Goal: Transaction & Acquisition: Book appointment/travel/reservation

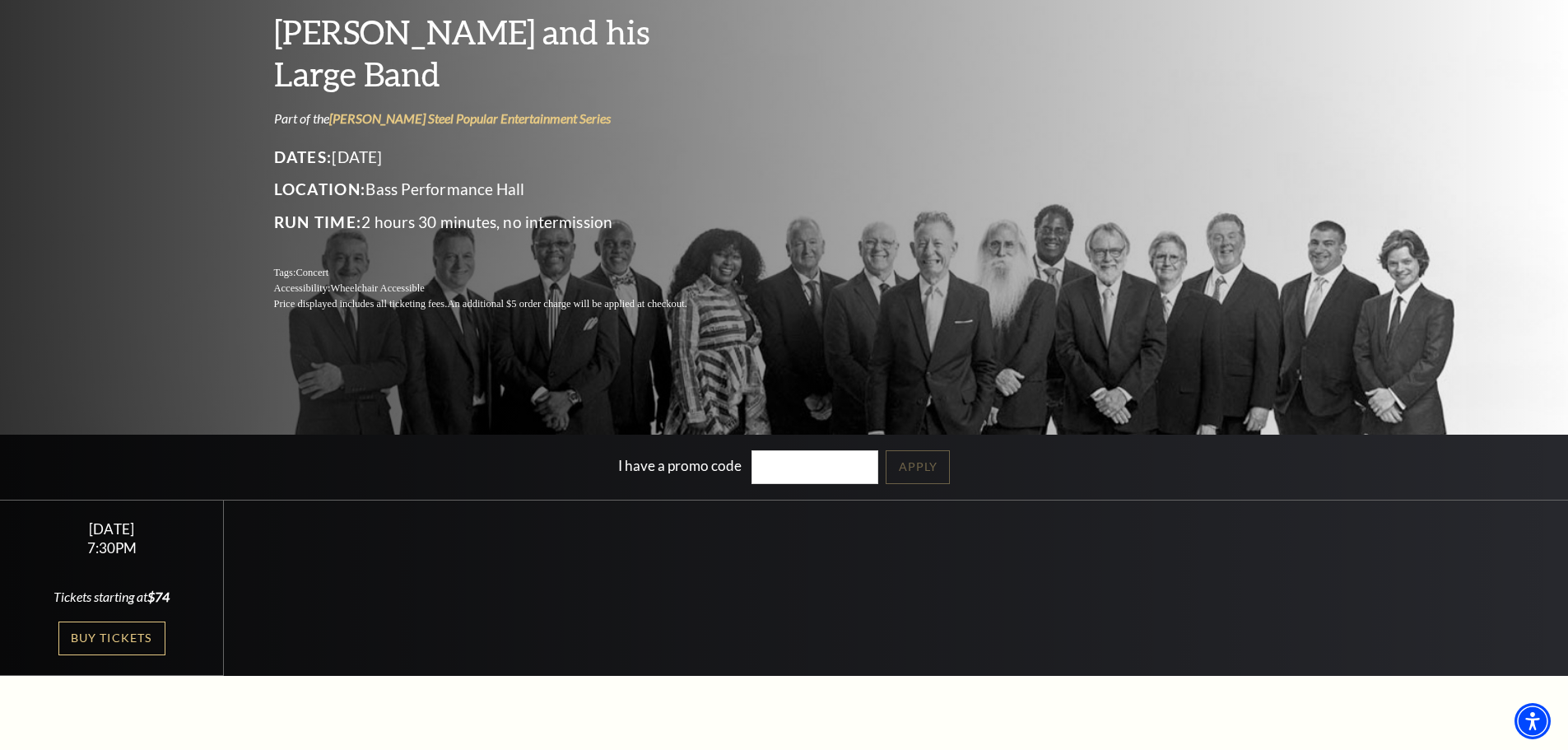
scroll to position [247, 0]
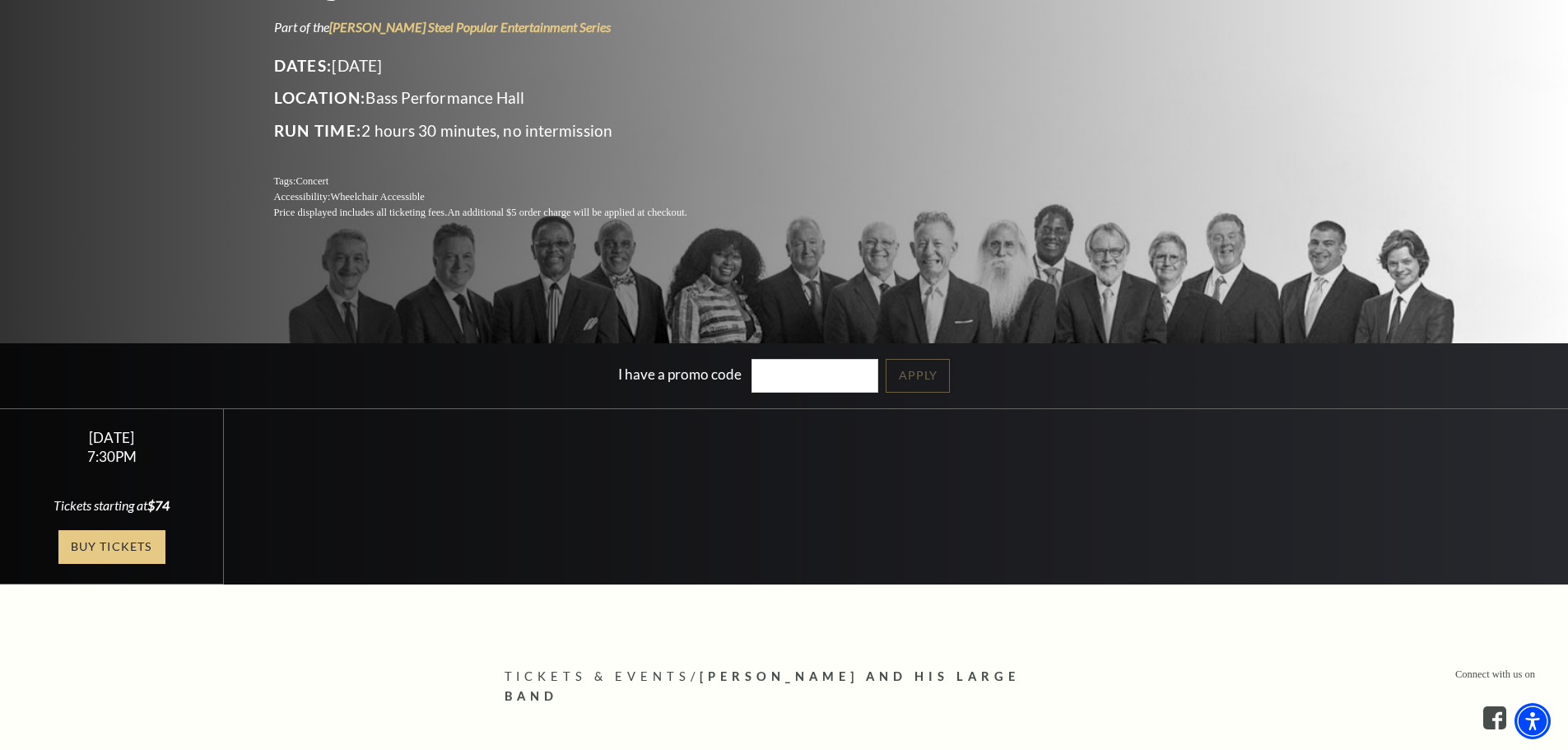
click at [147, 543] on link "Buy Tickets" at bounding box center [112, 546] width 107 height 34
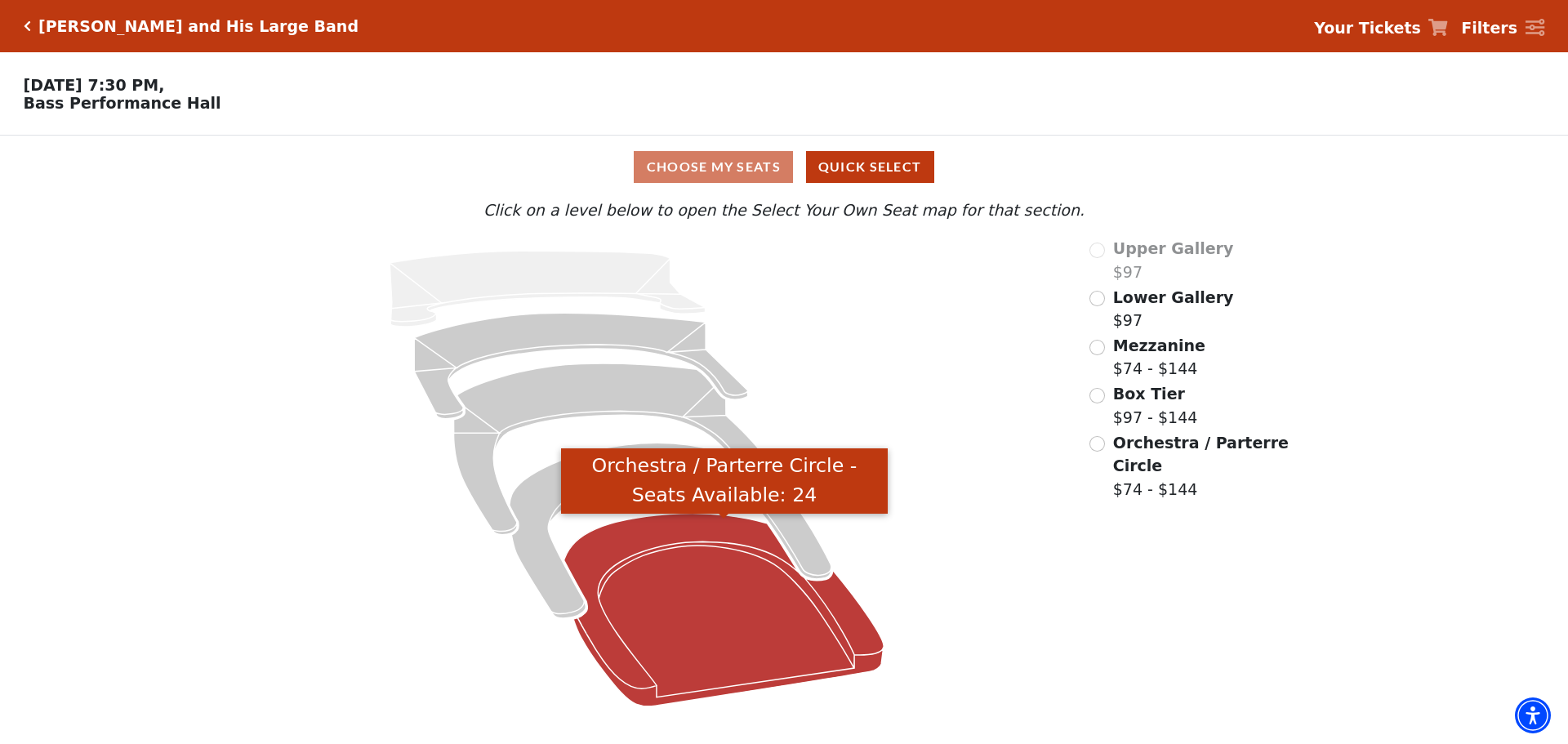
click at [745, 578] on icon "Orchestra / Parterre Circle - Seats Available: 24" at bounding box center [724, 609] width 320 height 193
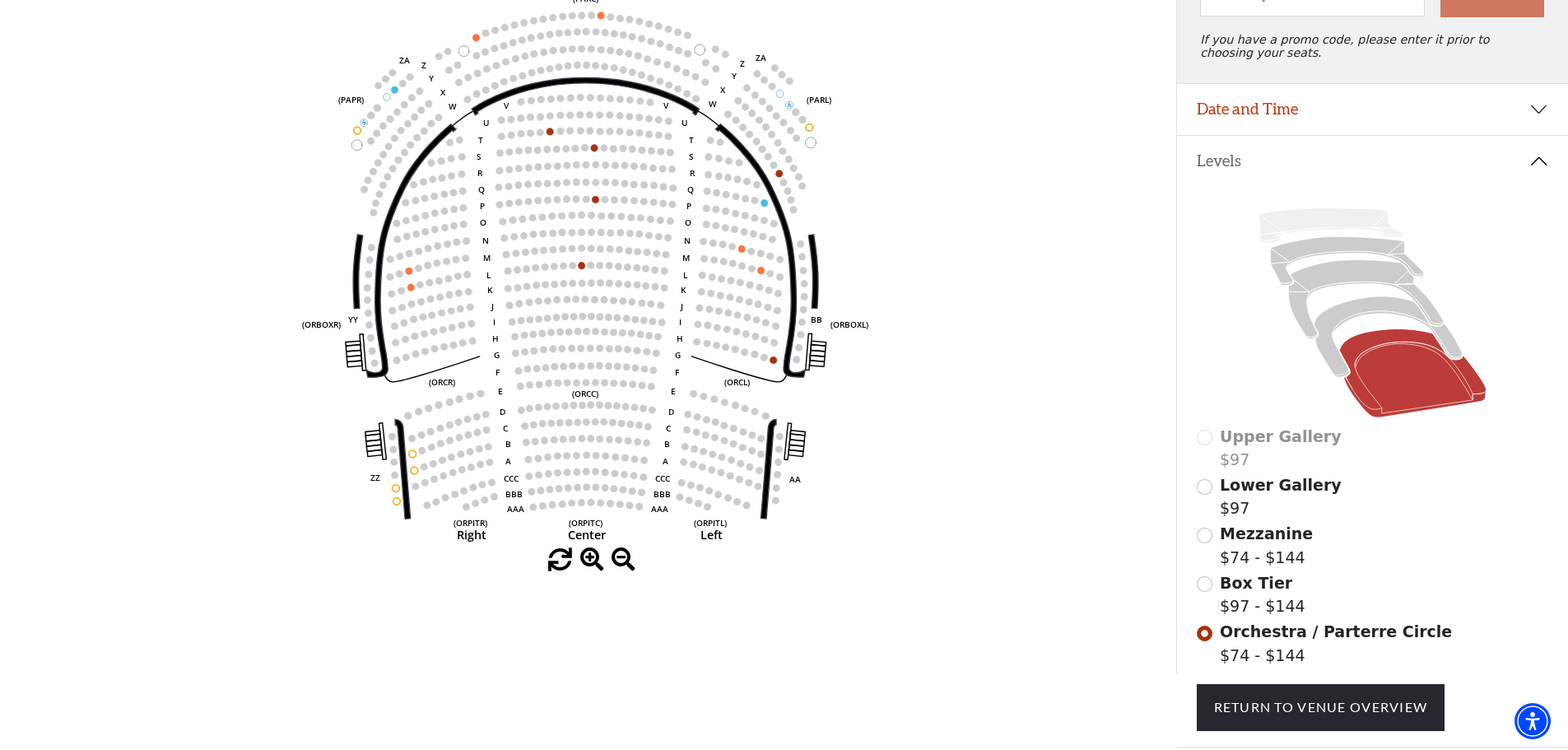
scroll to position [241, 0]
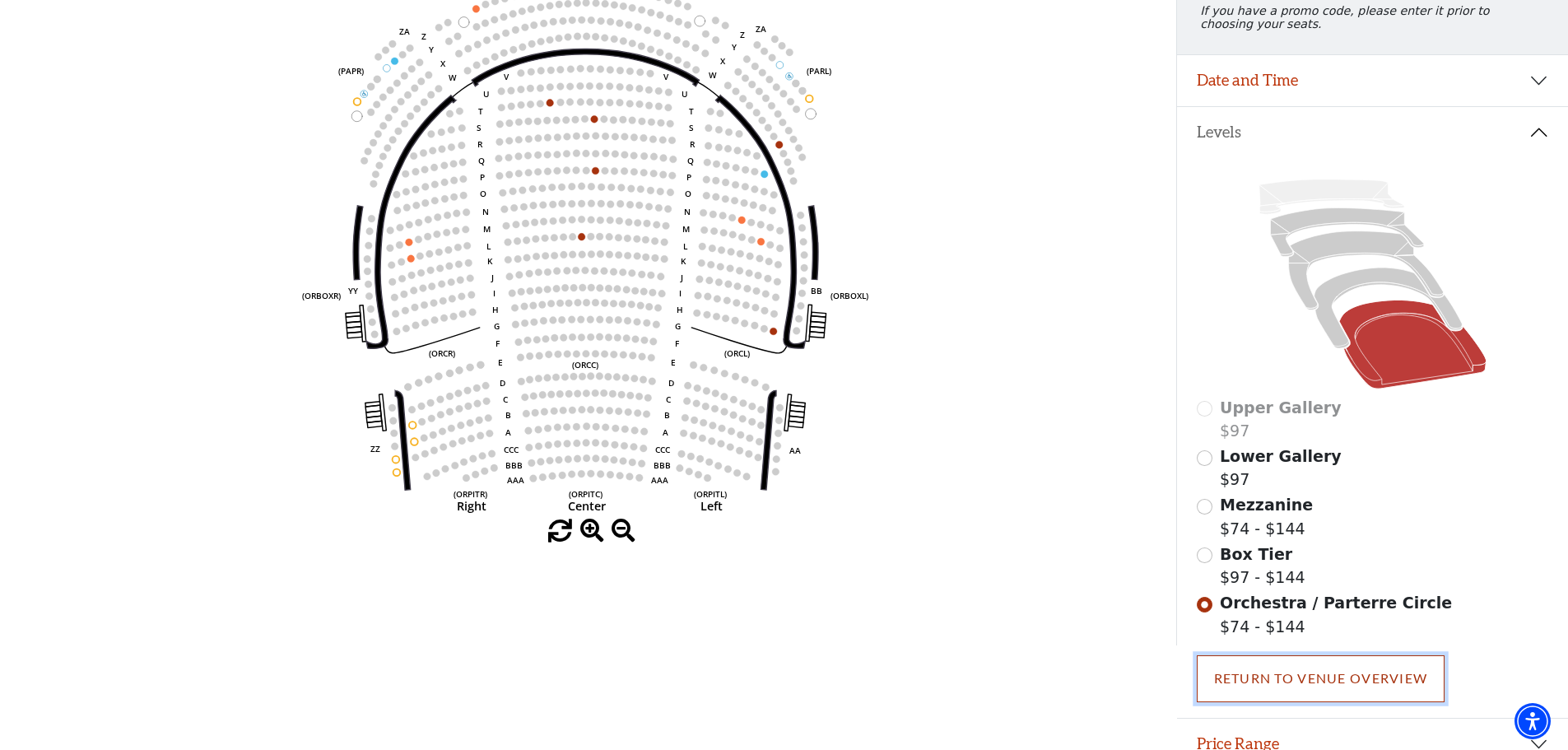
click at [1264, 685] on link "Return To Venue Overview" at bounding box center [1321, 679] width 248 height 46
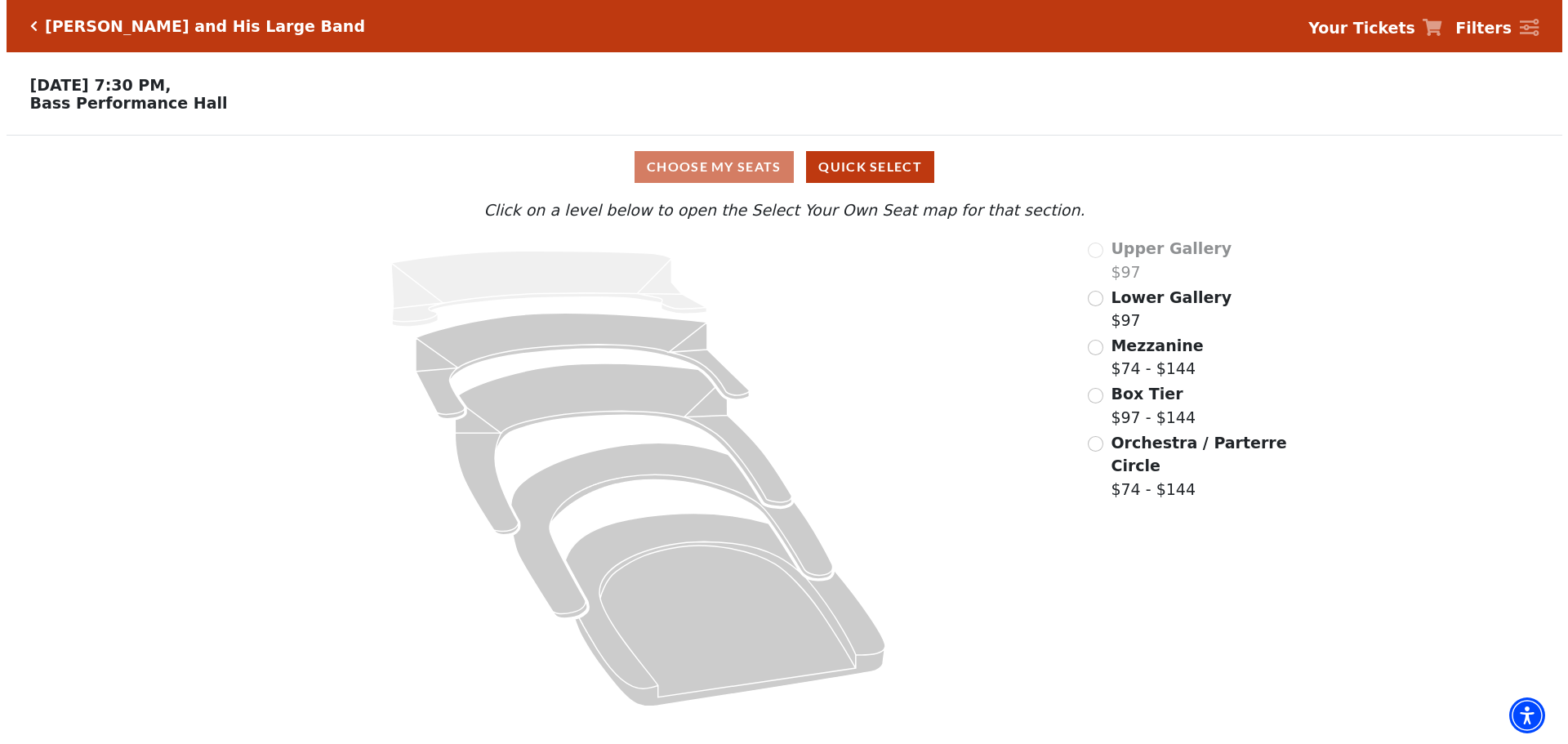
scroll to position [0, 0]
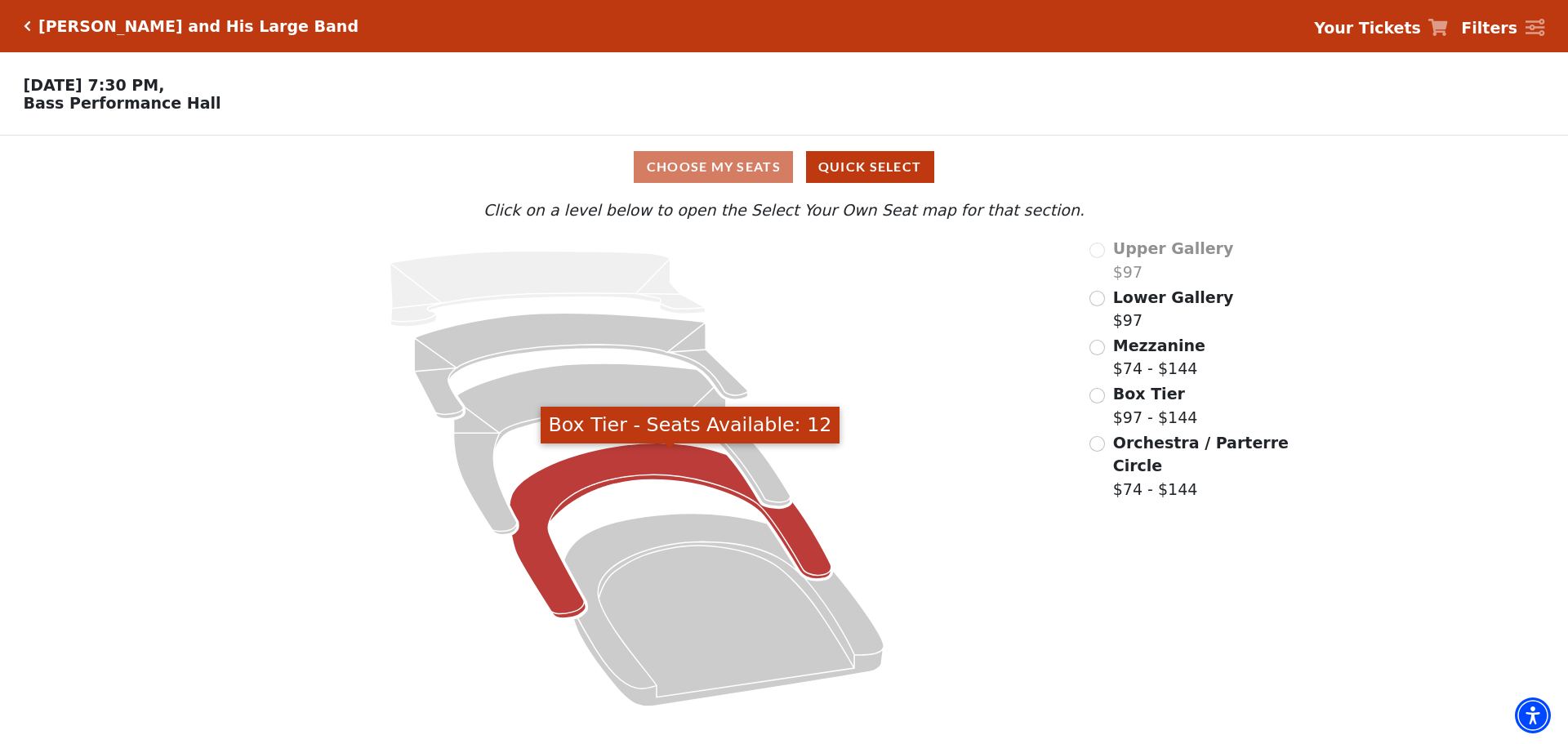
click at [652, 466] on icon "Box Tier - Seats Available: 12" at bounding box center [671, 531] width 322 height 176
